Goal: Consume media (video, audio): Consume media (video, audio)

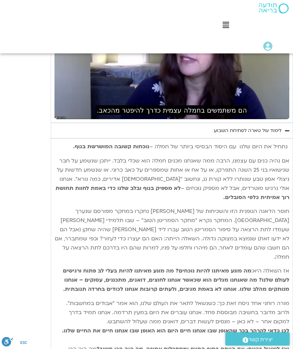
scroll to position [636, 0]
type input "785.456934279002"
type input "2751.83022497067"
type input "785.456934279002"
type input "2751.84762159567"
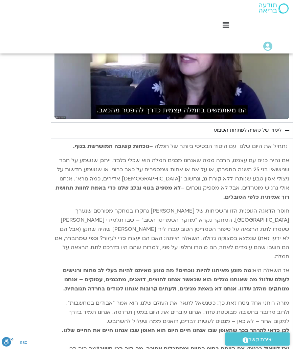
type input "785.456934279002"
type input "2751.97315712333"
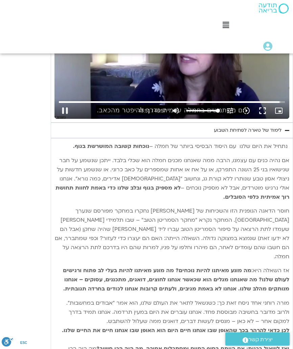
type input "785.456934279002"
type input "2752.10010581333"
type input "785.456934279002"
type input "2752.22534242833"
type input "785.456934279002"
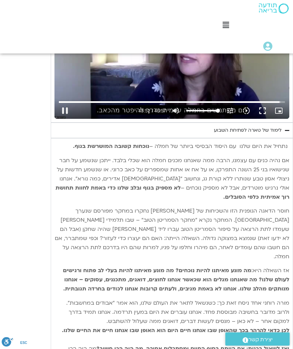
type input "2752.35056048967"
type input "785.456934279002"
type input "2752.47579413"
type input "785.456934279002"
type input "2752.60163657733"
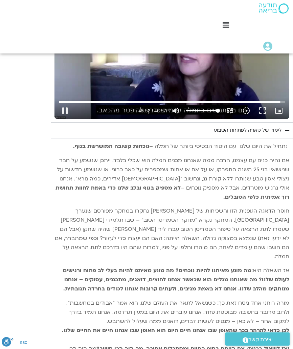
type input "785.456934279002"
type input "2752.73000547667"
type input "785.456934279002"
click at [63, 103] on button "pause" at bounding box center [65, 111] width 16 height 16
type input "2752.99235583"
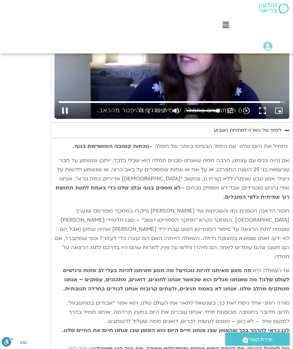
type input "785.456934279002"
type input "2752.99235583"
type input "785.456934279002"
type input "2752.99235583"
type input "785.456934279002"
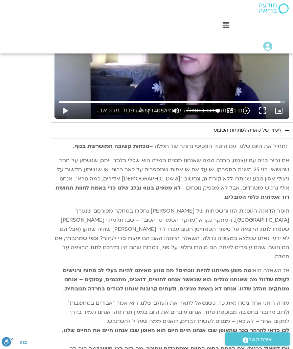
type input "2752.99235583"
type input "785.456934279002"
type input "2752.99235583"
type input "785.456934279002"
type input "2752.99235583"
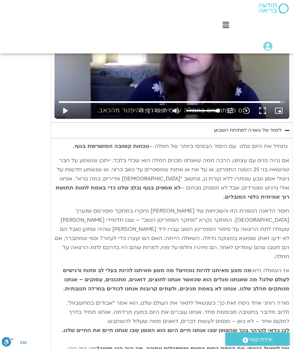
type input "785.456934279002"
type input "2752.99235583"
type input "785.456934279002"
type input "2752.99235583"
type input "785.456934279002"
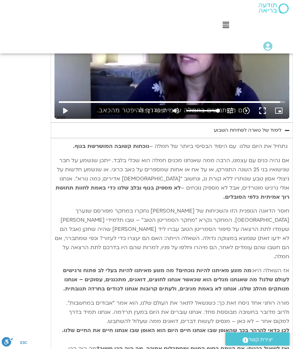
type input "2752.99235583"
type input "785.456934279002"
type input "2752.99235583"
type input "785.456934279002"
type input "2752.99235583"
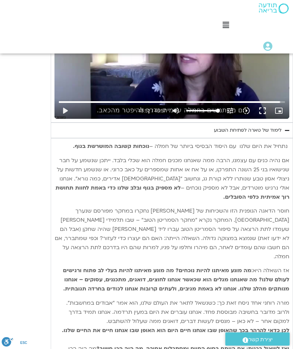
type input "785.456934279002"
type input "2752.99235583"
type input "785.456934279002"
type input "2752.99235583"
type input "785.456934279002"
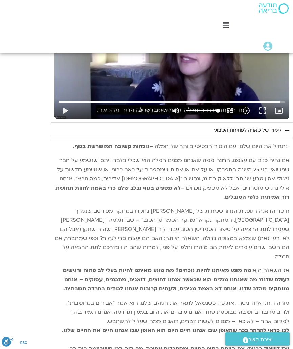
type input "2752.99235583"
type input "785.456934279002"
type input "2752.99235583"
type input "785.456934279002"
type input "2752.99235583"
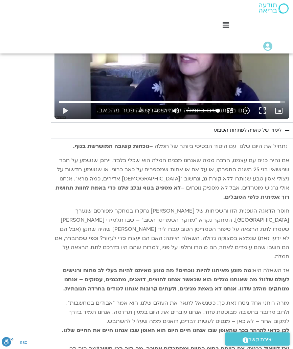
type input "785.456934279002"
type input "2752.99235583"
type input "785.456934279002"
type input "2752.99235583"
type input "785.456934279002"
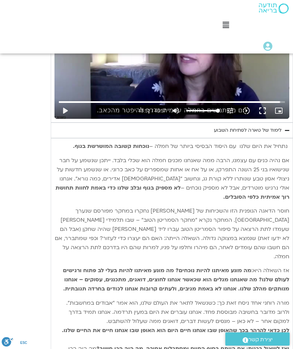
type input "2752.99235583"
type input "785.456934279002"
type input "2752.99235583"
type input "785.456934279002"
type input "2752.99235583"
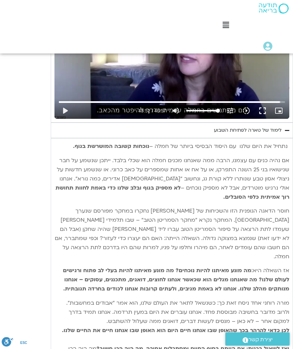
type input "785.456934279002"
type input "2752.99235583"
type input "785.456934279002"
type input "2752.99235583"
type input "785.456934279002"
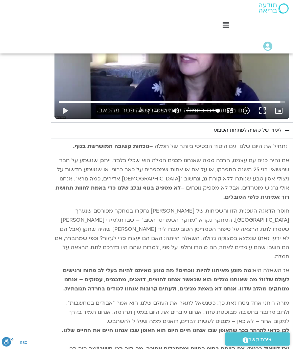
type input "2752.99235583"
type input "785.456934279002"
type input "2752.99235583"
type input "785.456934279002"
type input "2752.99235583"
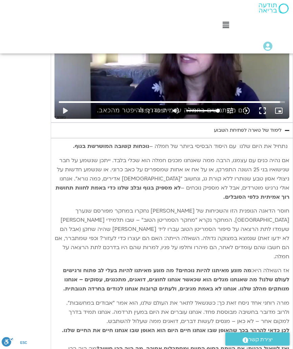
type input "785.456934279002"
type input "2752.99235583"
type input "785.456934279002"
type input "2752.99235583"
type input "785.456934279002"
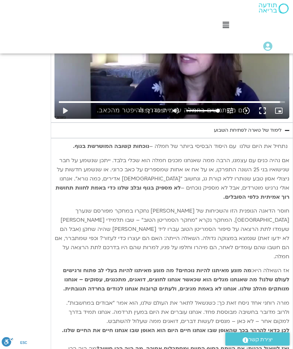
type input "2752.99235583"
type input "785.456934279002"
type input "2752.99235583"
type input "785.456934279002"
type input "2752.99235583"
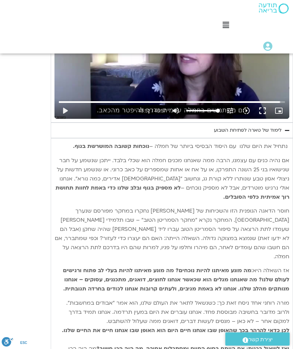
type input "785.456934279002"
type input "2752.99235583"
type input "785.456934279002"
type input "2752.99235583"
type input "785.456934279002"
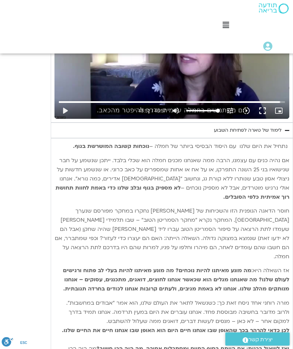
type input "2752.99235583"
type input "785.456934279002"
type input "2752.99235583"
type input "785.456934279002"
type input "2752.99235583"
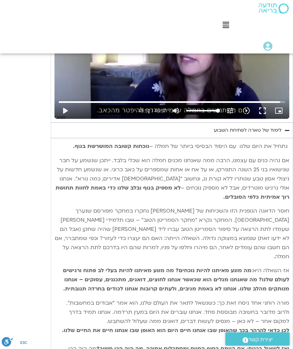
type input "785.456934279002"
type input "2752.99235583"
type input "785.456934279002"
type input "2752.99235583"
type input "785.456934279002"
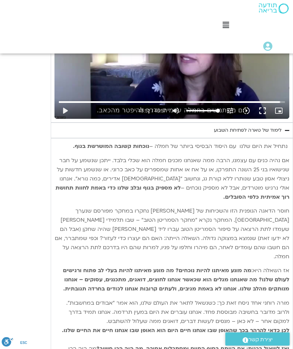
type input "2752.99235583"
type input "785.456934279002"
type input "2752.99235583"
type input "785.456934279002"
type input "2752.99235583"
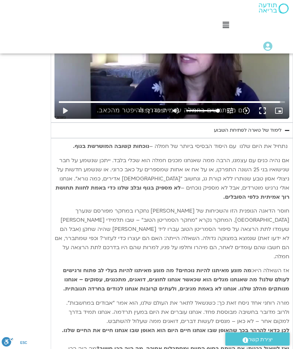
type input "785.456934279002"
type input "2752.99235583"
type input "785.456934279002"
type input "2752.99235583"
type input "785.456934279002"
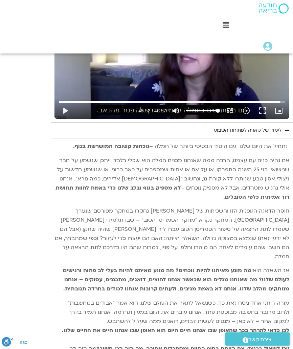
type input "2752.99235583"
type input "785.456934279002"
type input "2752.99235583"
type input "785.456934279002"
type input "2752.99235583"
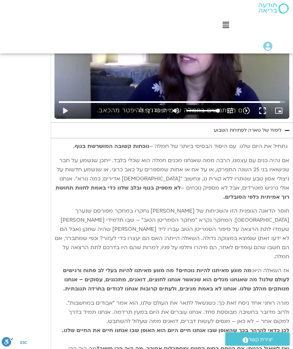
type input "785.456934279002"
type input "2752.99235583"
type input "785.456934279002"
type input "2752.99235583"
type input "785.456934279002"
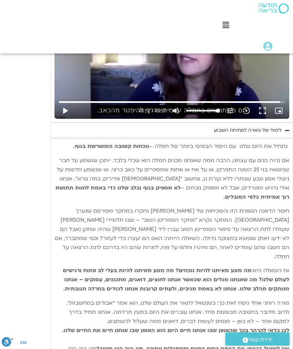
type input "2752.99235583"
type input "785.456934279002"
type input "2752.99235583"
type input "785.456934279002"
type input "2752.99235583"
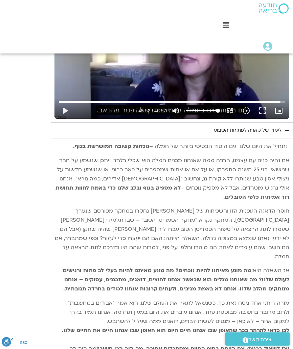
type input "785.456934279002"
type input "2752.99235583"
type input "785.456934279002"
type input "2752.99235583"
type input "785.456934279002"
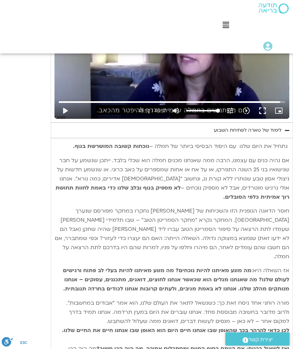
type input "2752.99235583"
type input "785.456934279002"
type input "2752.99235583"
type input "785.456934279002"
type input "2752.99235583"
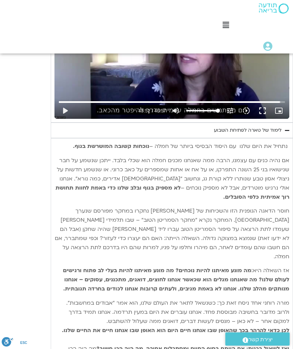
type input "785.456934279002"
type input "2752.99235583"
type input "785.456934279002"
type input "2752.99235583"
type input "785.456934279002"
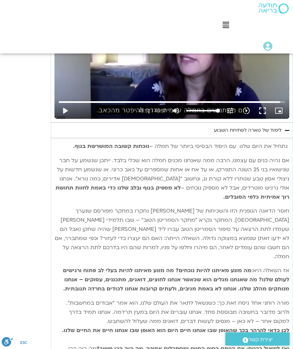
type input "2752.99235583"
type input "785.456934279002"
type input "2752.99235583"
type input "785.456934279002"
type input "2752.99235583"
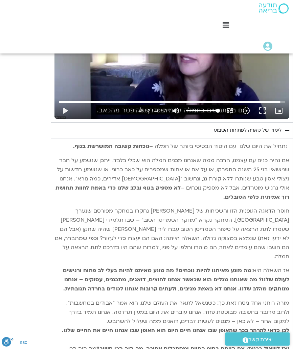
type input "785.456934279002"
type input "2752.99235583"
type input "785.456934279002"
type input "2752.99235583"
type input "785.456934279002"
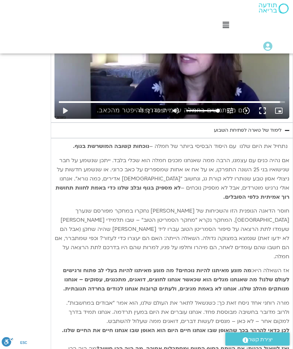
type input "2752.99235583"
type input "785.456934279002"
type input "2752.99235583"
type input "785.456934279002"
type input "2752.99235583"
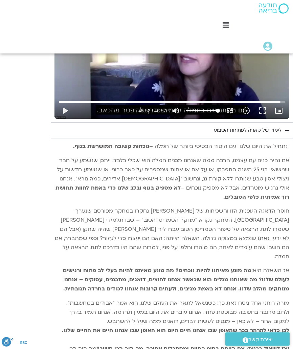
type input "785.456934279002"
type input "2752.99235583"
type input "785.456934279002"
type input "2752.99235583"
type input "785.456934279002"
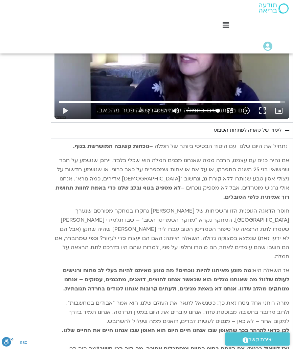
type input "2752.99235583"
type input "785.456934279002"
type input "2752.99235583"
type input "785.456934279002"
type input "2752.99235583"
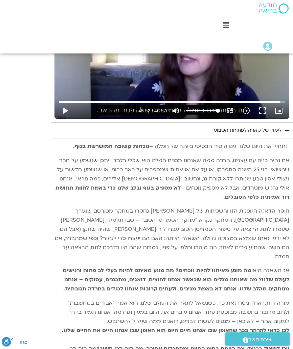
type input "785.456934279002"
type input "2752.99235583"
type input "785.456934279002"
type input "2752.99235583"
type input "785.456934279002"
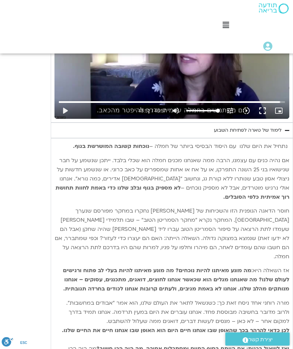
type input "2752.99235583"
type input "785.456934279002"
type input "2752.99235583"
type input "785.456934279002"
type input "2752.99235583"
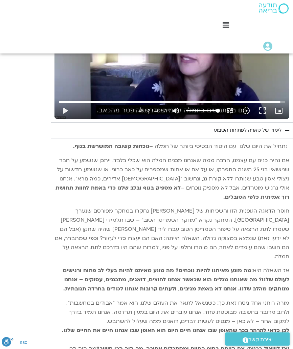
type input "785.456934279002"
type input "2752.99235583"
type input "785.456934279002"
type input "2752.99235583"
type input "785.456934279002"
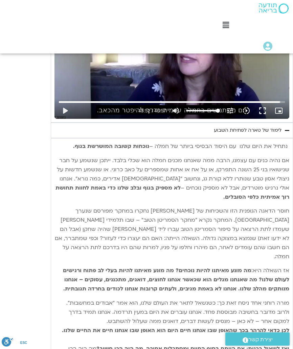
type input "2752.99235583"
type input "785.456934279002"
type input "2752.99235583"
type input "785.456934279002"
type input "2752.99235583"
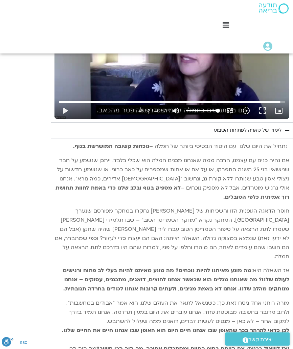
type input "785.456934279002"
type input "2752.99235583"
type input "785.456934279002"
type input "2752.99235583"
type input "785.456934279002"
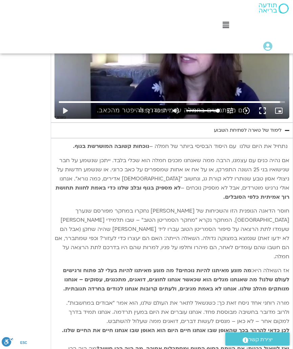
type input "2752.99235583"
type input "785.456934279002"
type input "2752.99235583"
type input "785.456934279002"
type input "2752.99235583"
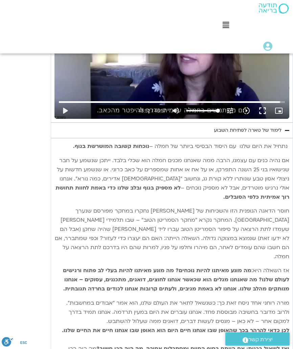
type input "785.456934279002"
type input "2752.99235583"
type input "785.456934279002"
type input "2752.99235583"
type input "785.456934279002"
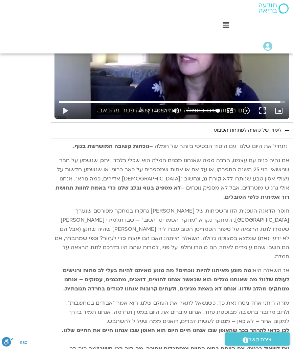
type input "2752.99235583"
type input "785.456934279002"
type input "2752.99235583"
type input "785.456934279002"
type input "2752.99235583"
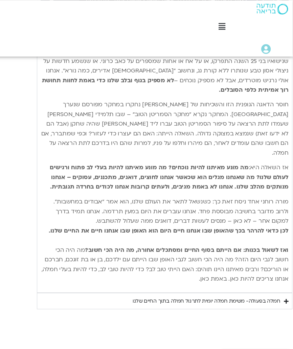
scroll to position [748, 9]
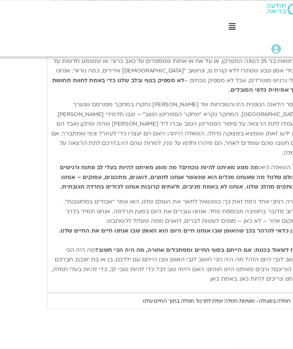
click at [223, 281] on div "חמלה בפעולה- משימת חמלה יומית לתרגול חמלה בתוך החיים שלנו" at bounding box center [211, 285] width 140 height 8
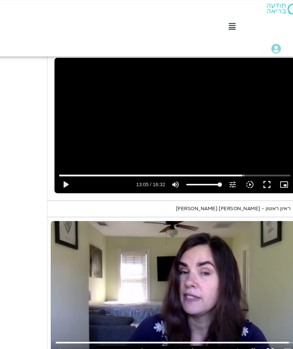
scroll to position [413, 9]
